Goal: Browse casually

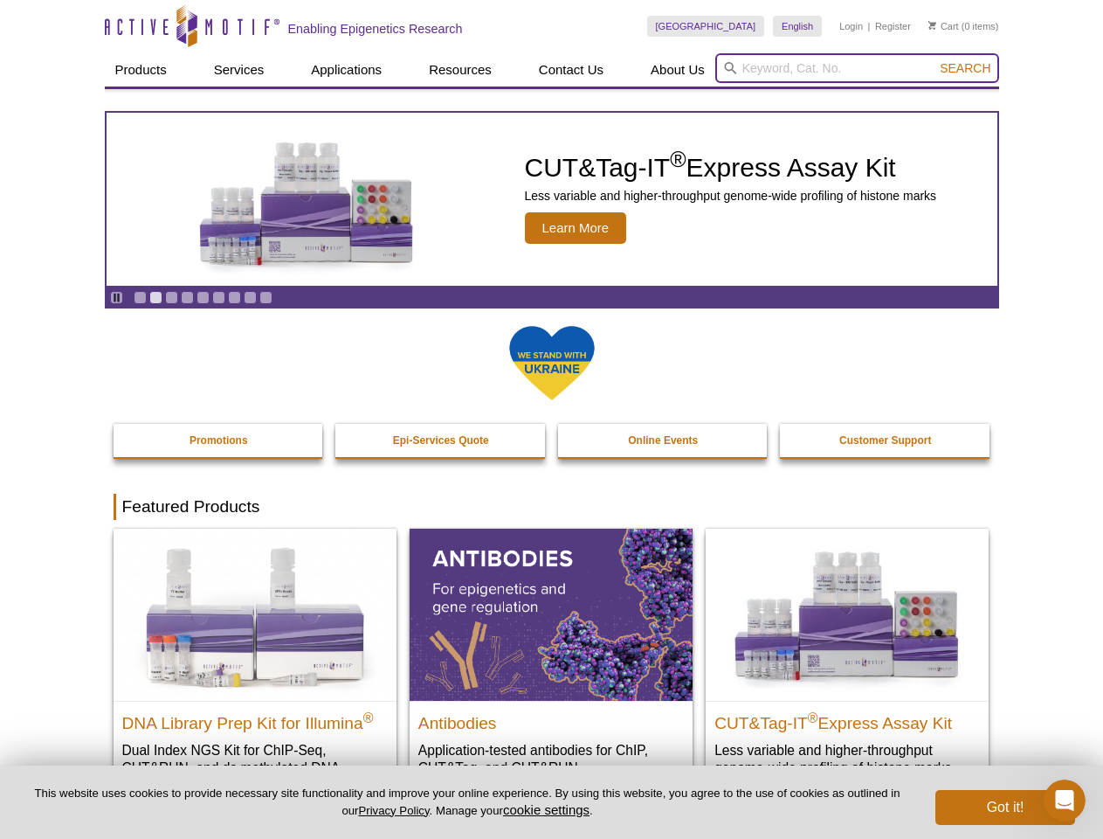
click at [857, 68] on input "search" at bounding box center [857, 68] width 284 height 30
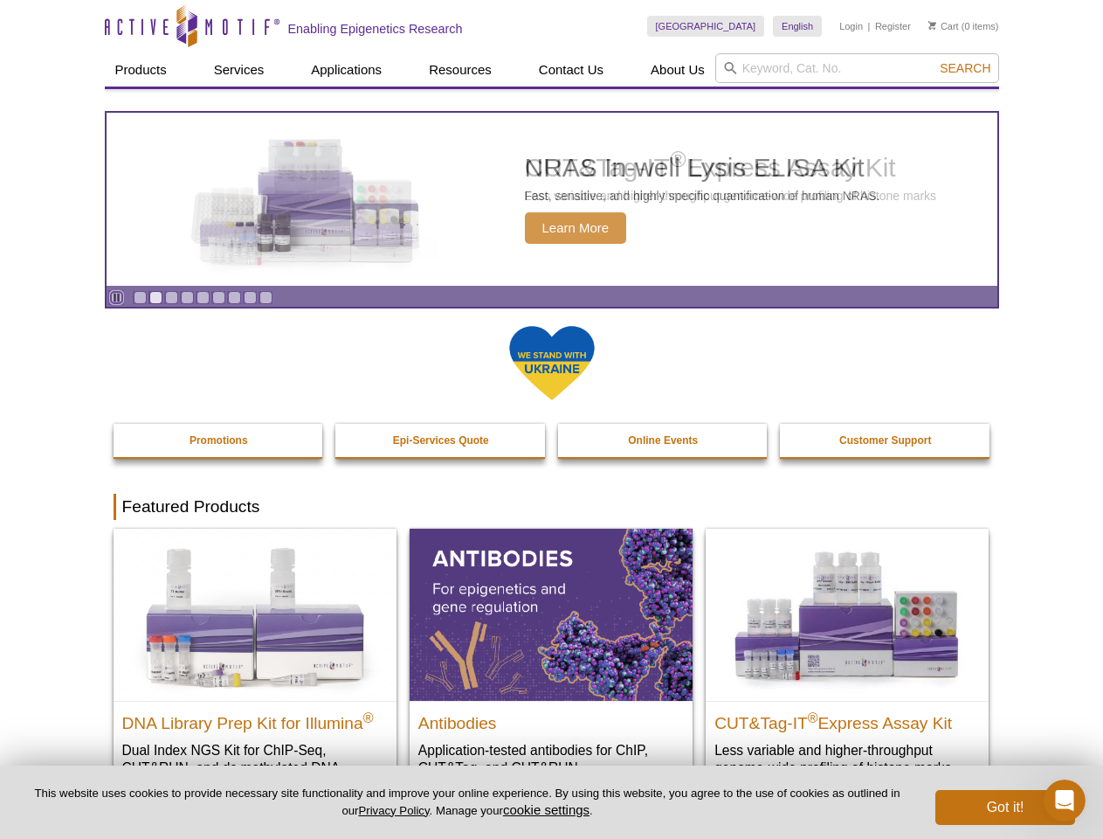
click at [116, 297] on icon "Pause" at bounding box center [116, 297] width 11 height 11
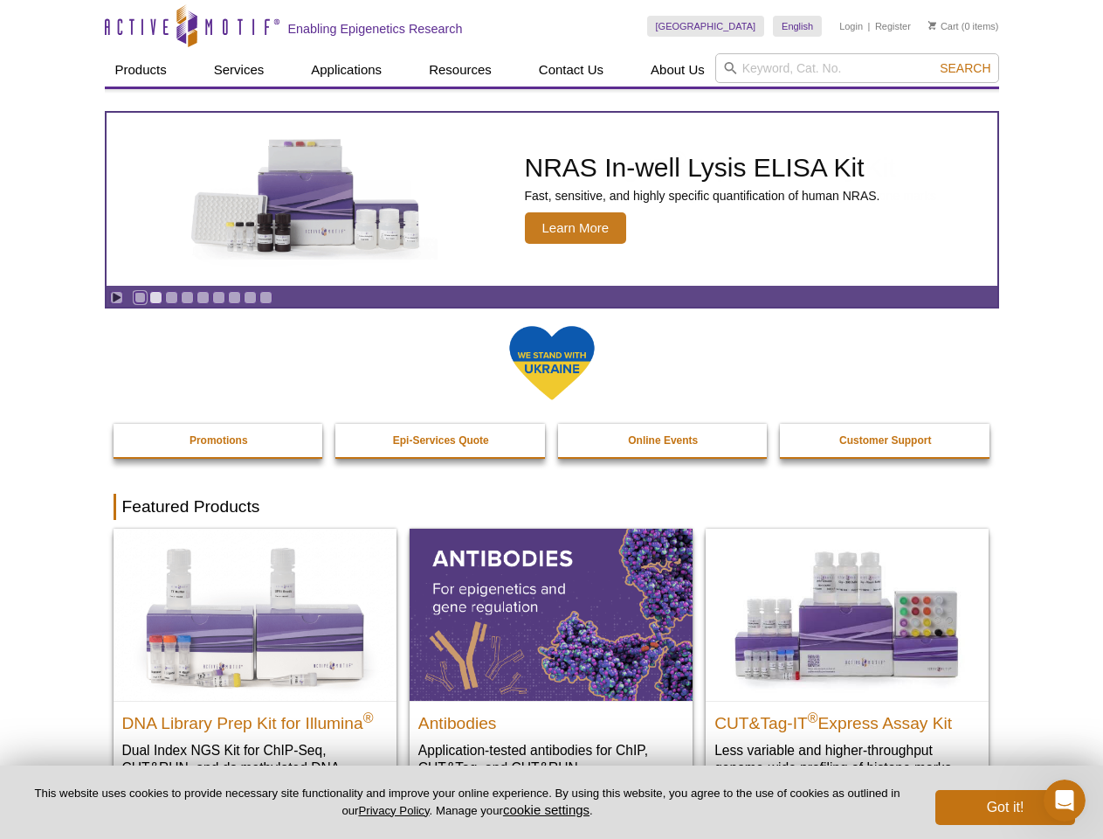
click at [140, 297] on link "Go to slide 1" at bounding box center [140, 297] width 13 height 13
click at [155, 297] on link "Go to slide 2" at bounding box center [155, 297] width 13 height 13
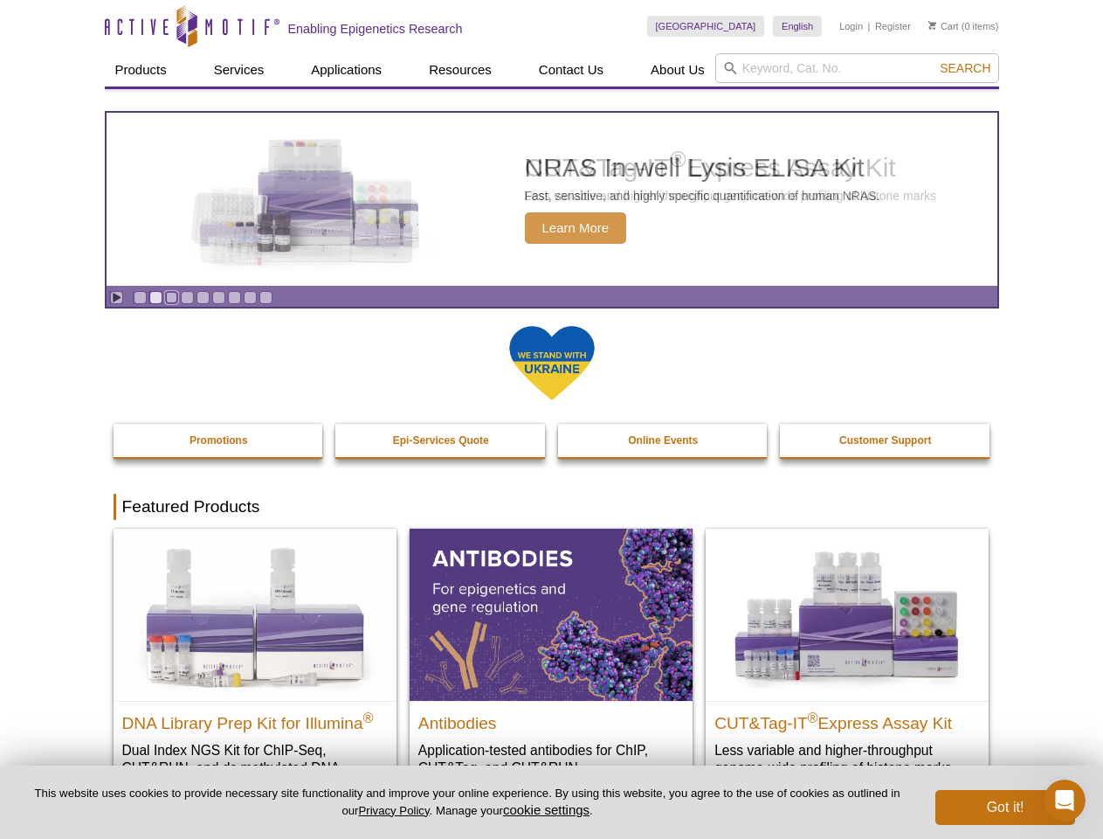
click at [171, 297] on link "Go to slide 3" at bounding box center [171, 297] width 13 height 13
click at [187, 297] on link "Go to slide 4" at bounding box center [187, 297] width 13 height 13
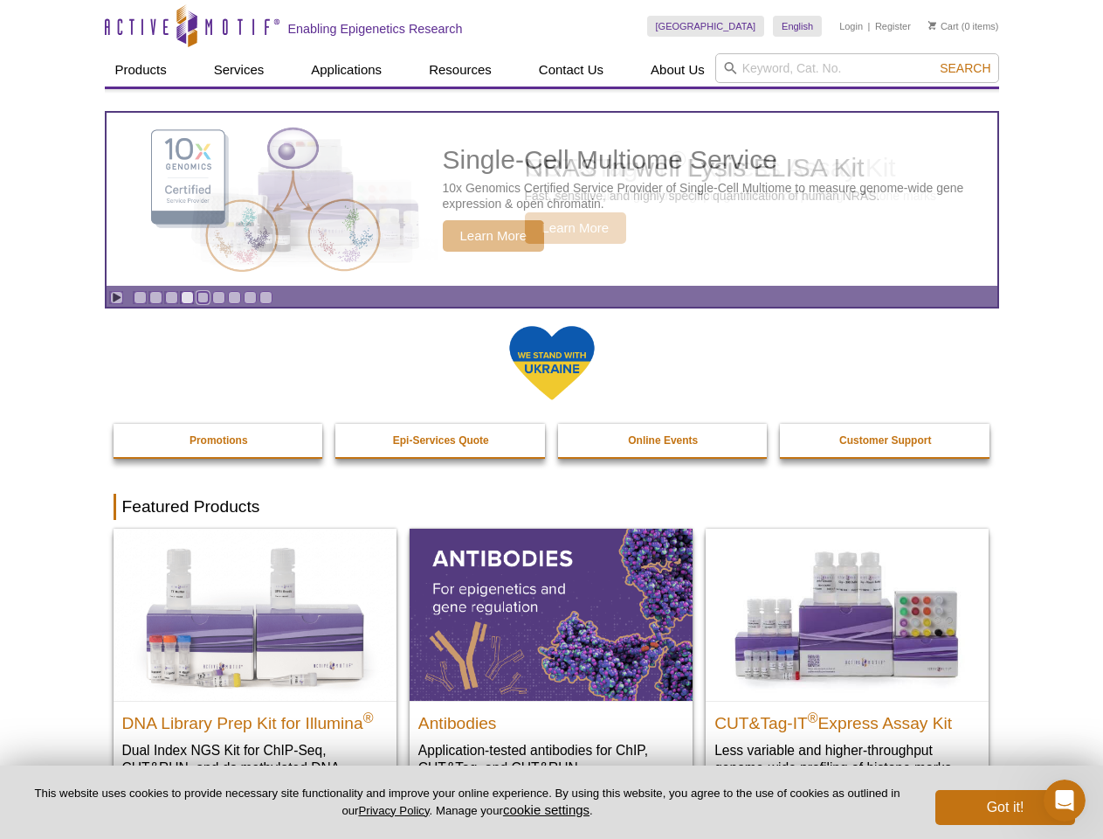
click at [203, 297] on link "Go to slide 5" at bounding box center [203, 297] width 13 height 13
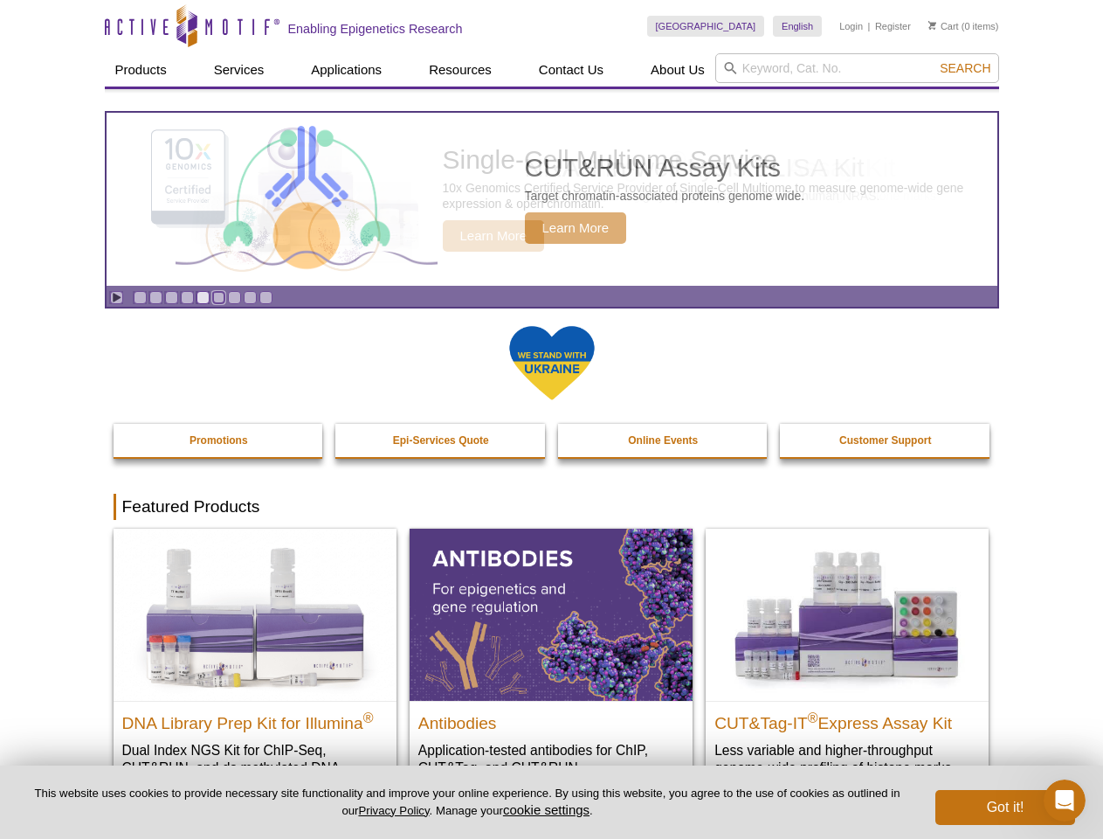
click at [218, 297] on link "Go to slide 6" at bounding box center [218, 297] width 13 height 13
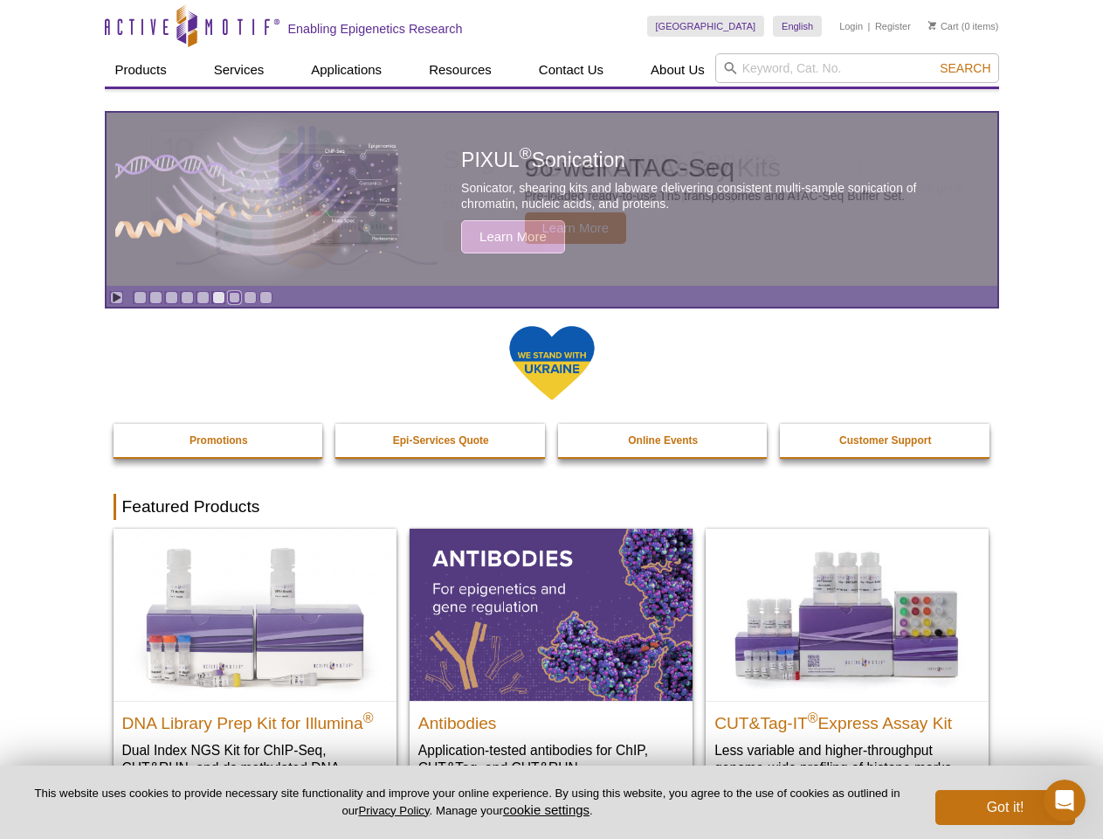
click at [234, 297] on link "Go to slide 7" at bounding box center [234, 297] width 13 height 13
click at [250, 297] on link "Go to slide 8" at bounding box center [250, 297] width 13 height 13
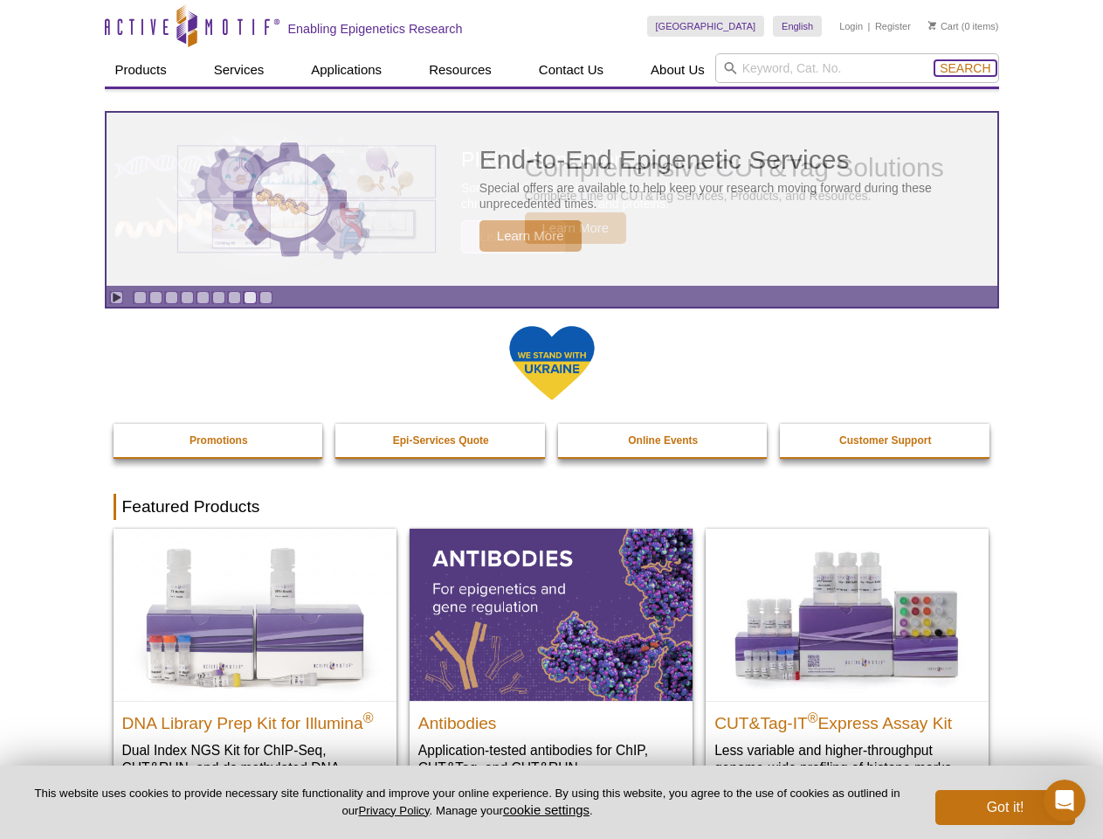
click at [965, 68] on span "Search" at bounding box center [965, 68] width 51 height 14
